Goal: Information Seeking & Learning: Check status

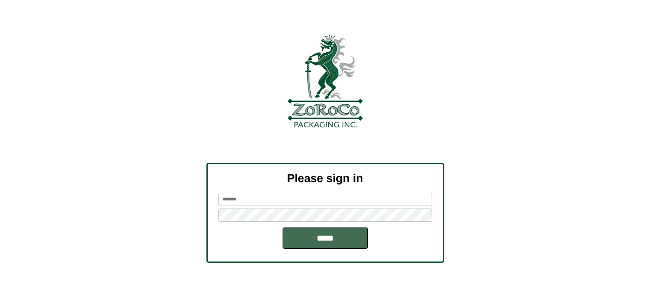
type input "********"
click at [338, 230] on input "*****" at bounding box center [325, 237] width 85 height 21
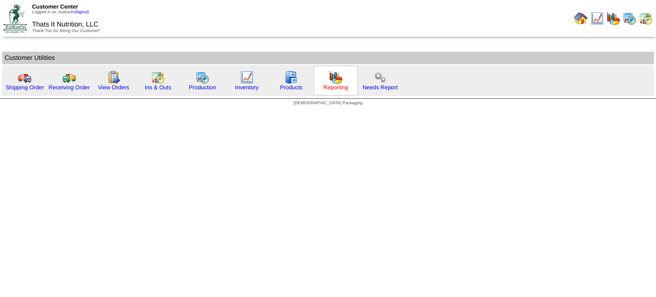
click at [335, 87] on link "Reporting" at bounding box center [336, 87] width 25 height 6
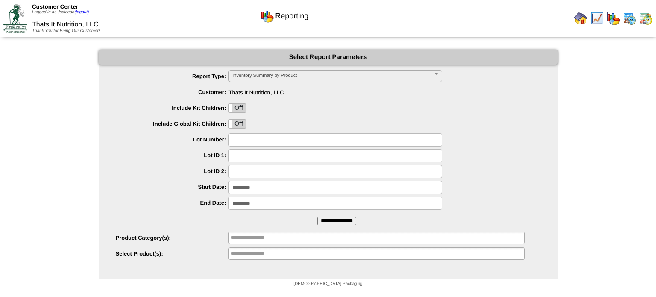
click at [342, 221] on input "**********" at bounding box center [337, 221] width 39 height 9
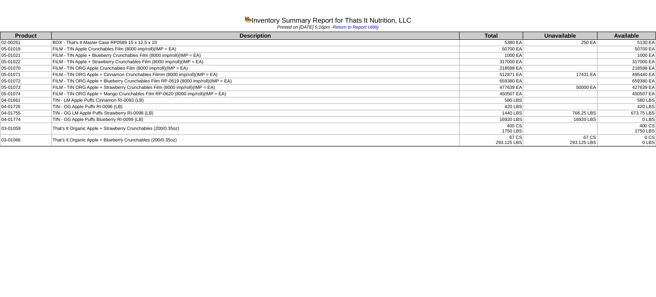
click at [152, 117] on td "TIN - OG Apple Puffs Blueberry RI-0099 (LB)" at bounding box center [255, 120] width 408 height 6
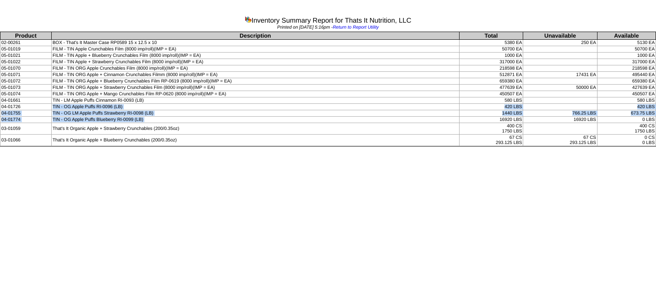
drag, startPoint x: 152, startPoint y: 117, endPoint x: 459, endPoint y: 103, distance: 306.8
click at [459, 103] on tbody "Product Description Total Unavailable Available 02-00261 BOX - That's It Master…" at bounding box center [328, 89] width 656 height 114
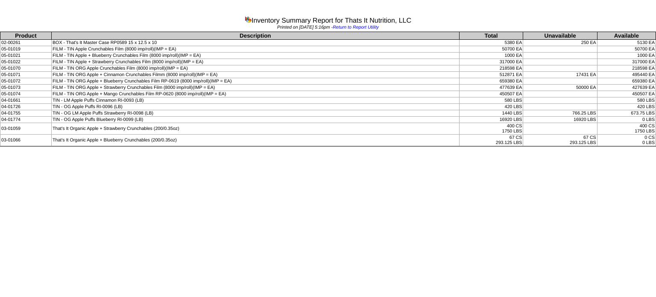
click at [503, 118] on td "16920 LBS" at bounding box center [491, 120] width 64 height 6
copy td "16920"
click at [200, 138] on td "That's It Organic Apple + Blueberry Crunchables (200/0.35oz)" at bounding box center [255, 141] width 408 height 12
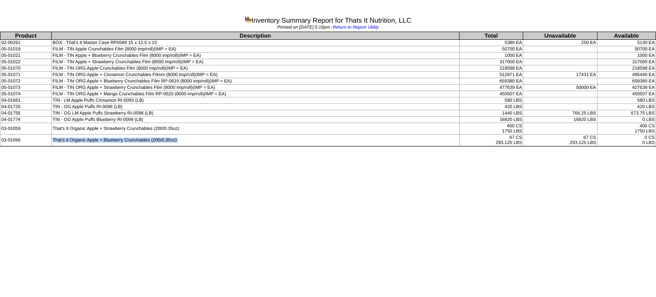
click at [200, 138] on td "That's It Organic Apple + Blueberry Crunchables (200/0.35oz)" at bounding box center [255, 141] width 408 height 12
click at [394, 123] on td "That's It Organic Apple + Strawberry Crunchables (200/0.35oz)" at bounding box center [255, 129] width 408 height 12
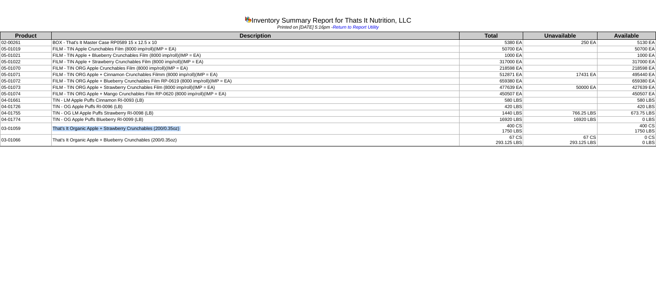
click at [394, 123] on td "That's It Organic Apple + Strawberry Crunchables (200/0.35oz)" at bounding box center [255, 129] width 408 height 12
click at [168, 99] on td "TIN - LM Apple Puffs Cinnamon RI-0093 (LB)" at bounding box center [255, 100] width 408 height 6
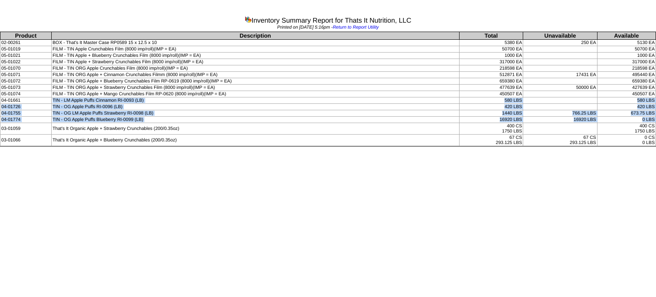
drag, startPoint x: 168, startPoint y: 99, endPoint x: 615, endPoint y: 118, distance: 448.3
click at [615, 118] on tbody "Product Description Total Unavailable Available 02-00261 BOX - That's It Master…" at bounding box center [328, 89] width 656 height 114
click at [136, 98] on td "TIN - LM Apple Puffs Cinnamon RI-0093 (LB)" at bounding box center [255, 100] width 408 height 6
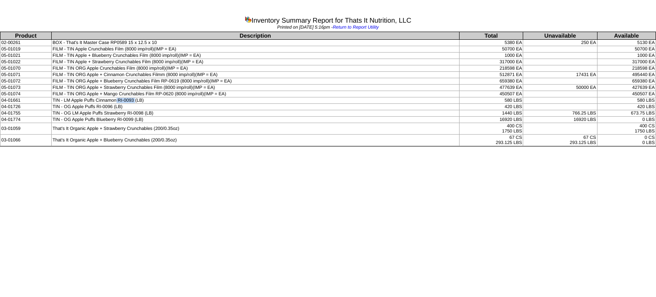
drag, startPoint x: 135, startPoint y: 100, endPoint x: 117, endPoint y: 101, distance: 18.0
click at [117, 101] on td "TIN - LM Apple Puffs Cinnamon RI-0093 (LB)" at bounding box center [255, 100] width 408 height 6
copy td "RI-0093"
click at [127, 110] on td "TIN - OG LM Apple Puffs Strawberry RI-0098 (LB)" at bounding box center [255, 113] width 408 height 6
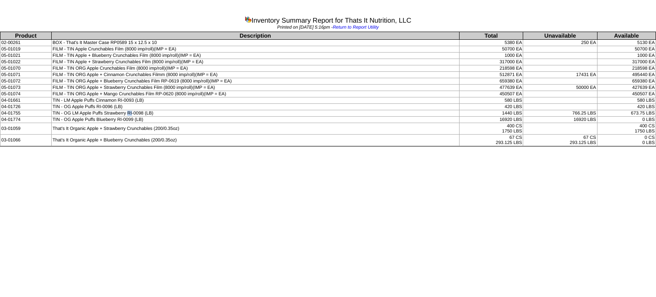
drag, startPoint x: 126, startPoint y: 105, endPoint x: 653, endPoint y: 141, distance: 527.8
click at [653, 141] on tbody "Product Description Total Unavailable Available 02-00261 BOX - That's It Master…" at bounding box center [328, 89] width 656 height 114
click at [209, 149] on html "Inventory Summary Report for Thats It Nutrition, LLC Printed on 10/03/2025 at 5…" at bounding box center [328, 74] width 656 height 149
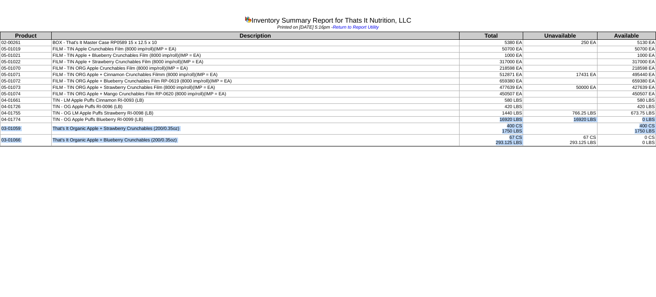
drag, startPoint x: 416, startPoint y: 115, endPoint x: 529, endPoint y: 133, distance: 114.7
click at [529, 133] on tbody "Product Description Total Unavailable Available 02-00261 BOX - That's It Master…" at bounding box center [328, 89] width 656 height 114
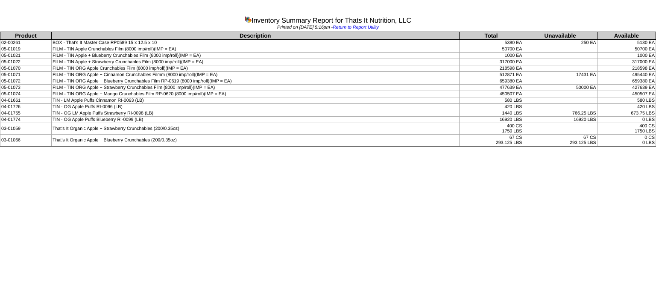
click at [402, 104] on td "TIN - OG Apple Puffs RI-0096 (LB)" at bounding box center [255, 107] width 408 height 6
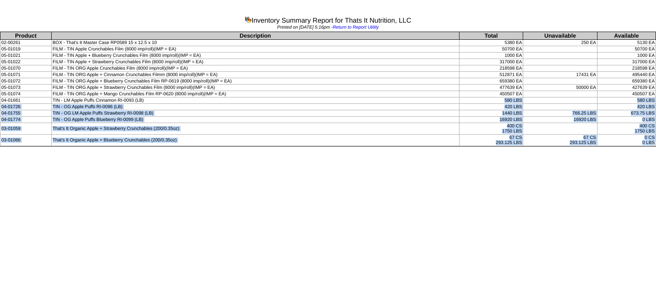
drag, startPoint x: 386, startPoint y: 102, endPoint x: 622, endPoint y: 148, distance: 240.3
click at [622, 148] on html "Inventory Summary Report for Thats It Nutrition, LLC Printed on 10/03/2025 at 5…" at bounding box center [328, 74] width 656 height 149
click at [627, 118] on td "0 LBS" at bounding box center [627, 120] width 59 height 6
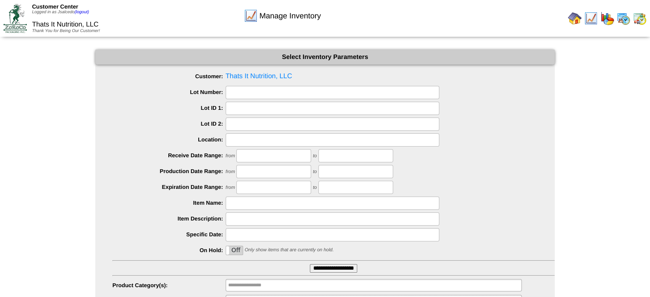
click at [15, 9] on img at bounding box center [15, 18] width 24 height 29
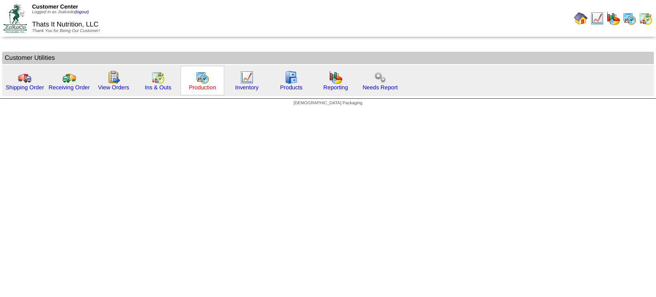
click at [200, 86] on link "Production" at bounding box center [202, 87] width 27 height 6
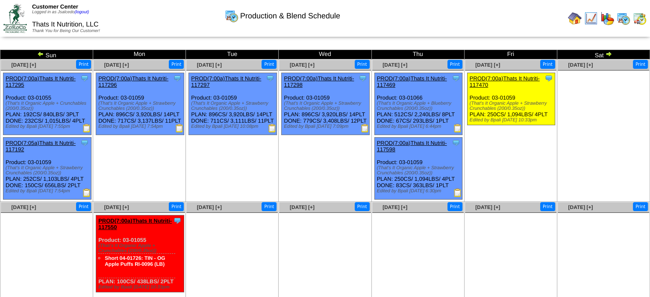
click at [425, 15] on div "Production & Blend Schedule" at bounding box center [282, 13] width 373 height 24
click at [441, 5] on div "Production & Blend Schedule" at bounding box center [282, 13] width 373 height 24
click at [15, 21] on img at bounding box center [15, 18] width 24 height 29
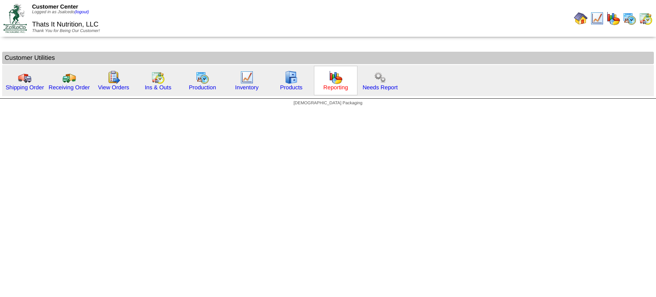
click at [333, 89] on link "Reporting" at bounding box center [336, 87] width 25 height 6
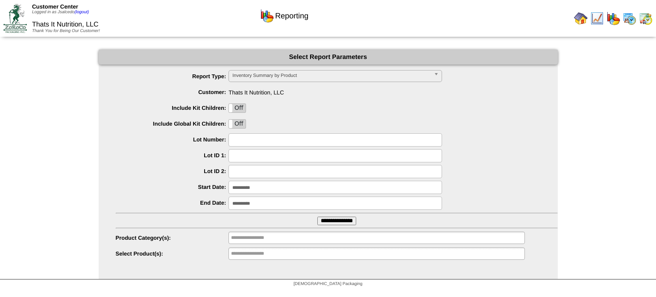
click at [340, 225] on input "**********" at bounding box center [337, 221] width 39 height 9
click at [340, 222] on input "**********" at bounding box center [337, 221] width 39 height 9
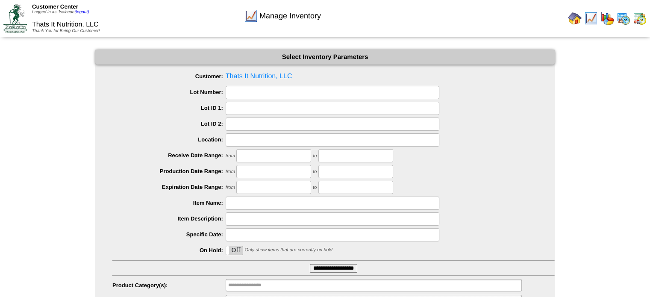
click at [14, 15] on img at bounding box center [15, 18] width 24 height 29
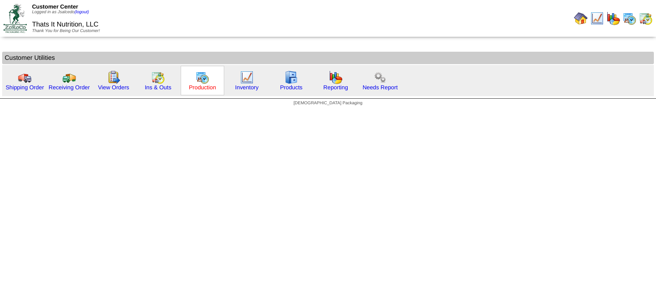
click at [202, 88] on link "Production" at bounding box center [202, 87] width 27 height 6
